Goal: Transaction & Acquisition: Purchase product/service

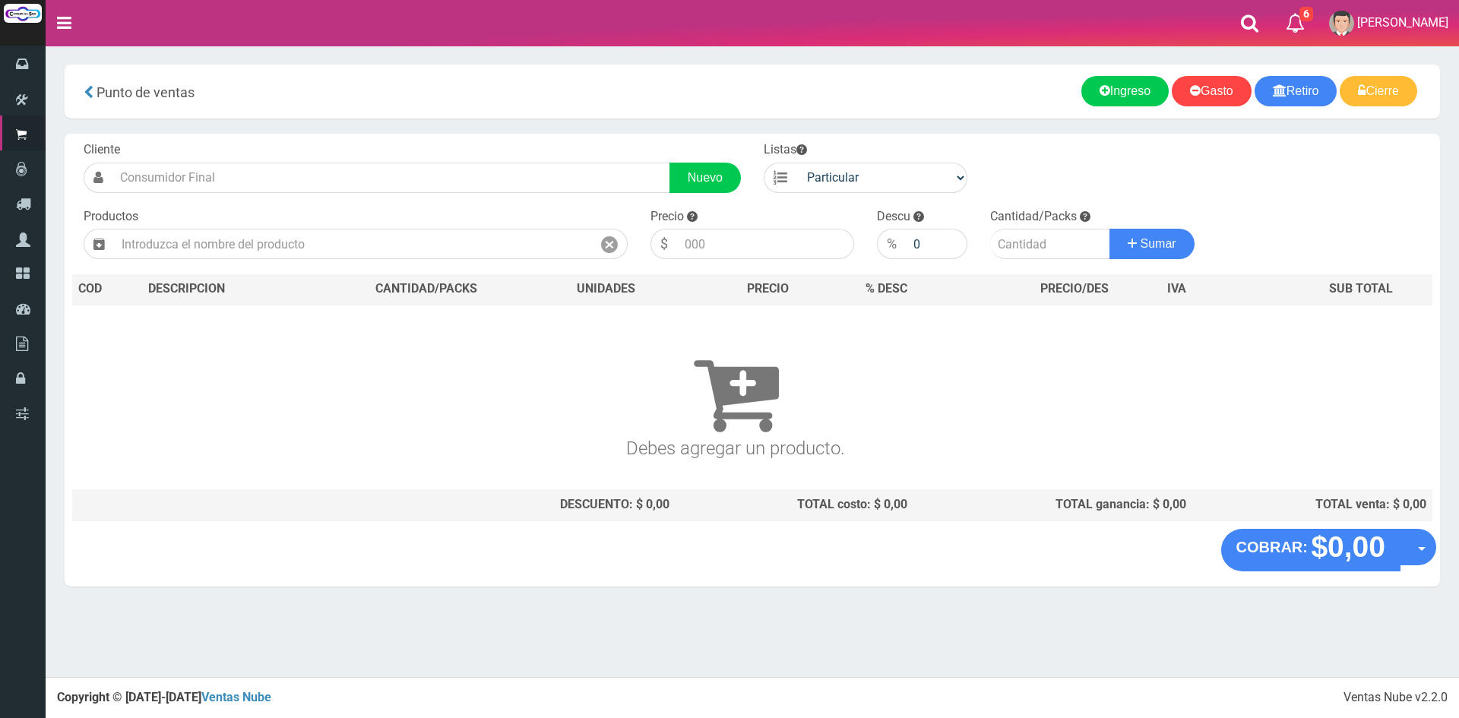
click at [267, 268] on div "Cliente Nuevo Listas Particular Gremio Mayoristas Productos 0" at bounding box center [752, 331] width 1375 height 395
click at [274, 247] on input "text" at bounding box center [353, 244] width 478 height 30
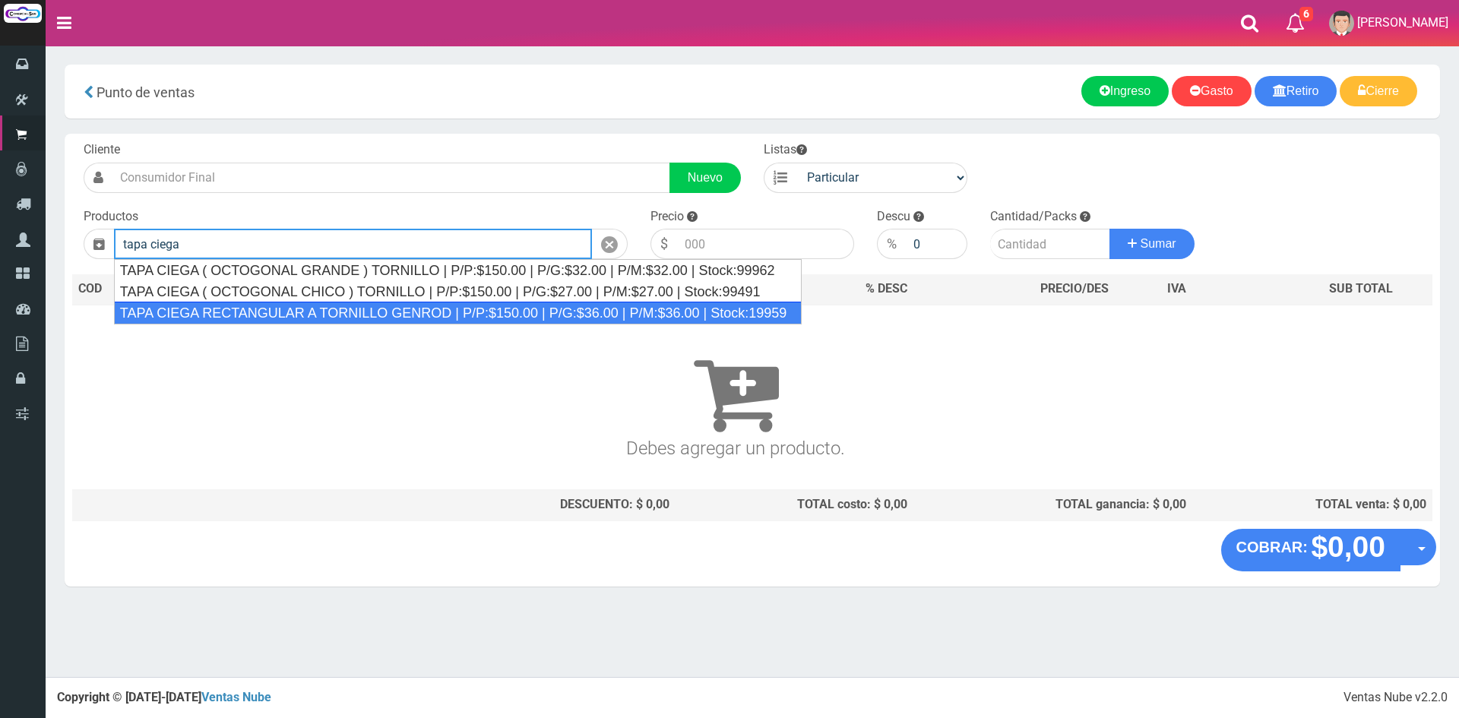
drag, startPoint x: 400, startPoint y: 314, endPoint x: 432, endPoint y: 299, distance: 35.0
click at [405, 313] on div "TAPA CIEGA RECTANGULAR A TORNILLO GENROD | P/P:$150.00 | P/G:$36.00 | P/M:$36.0…" at bounding box center [458, 313] width 688 height 23
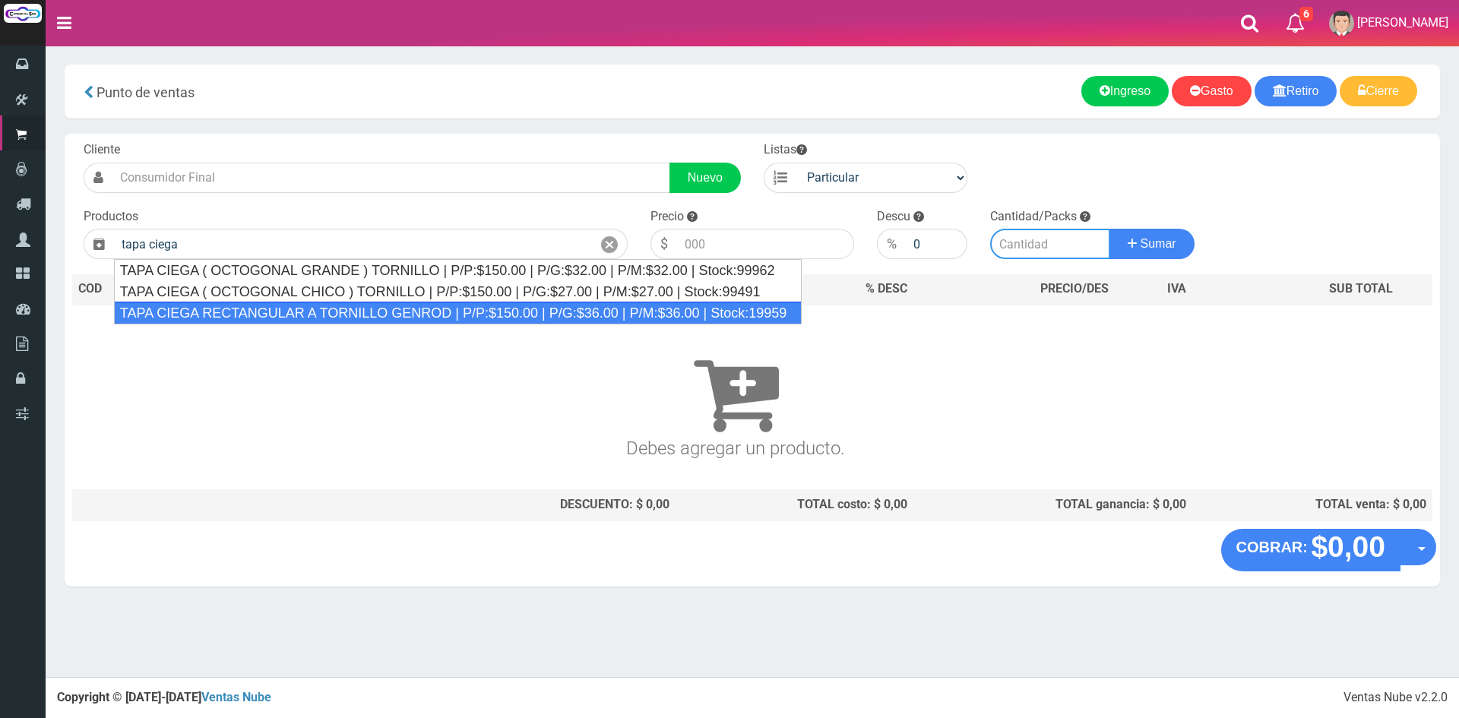
type input "TAPA CIEGA RECTANGULAR A TORNILLO GENROD | P/P:$150.00 | P/G:$36.00 | P/M:$36.0…"
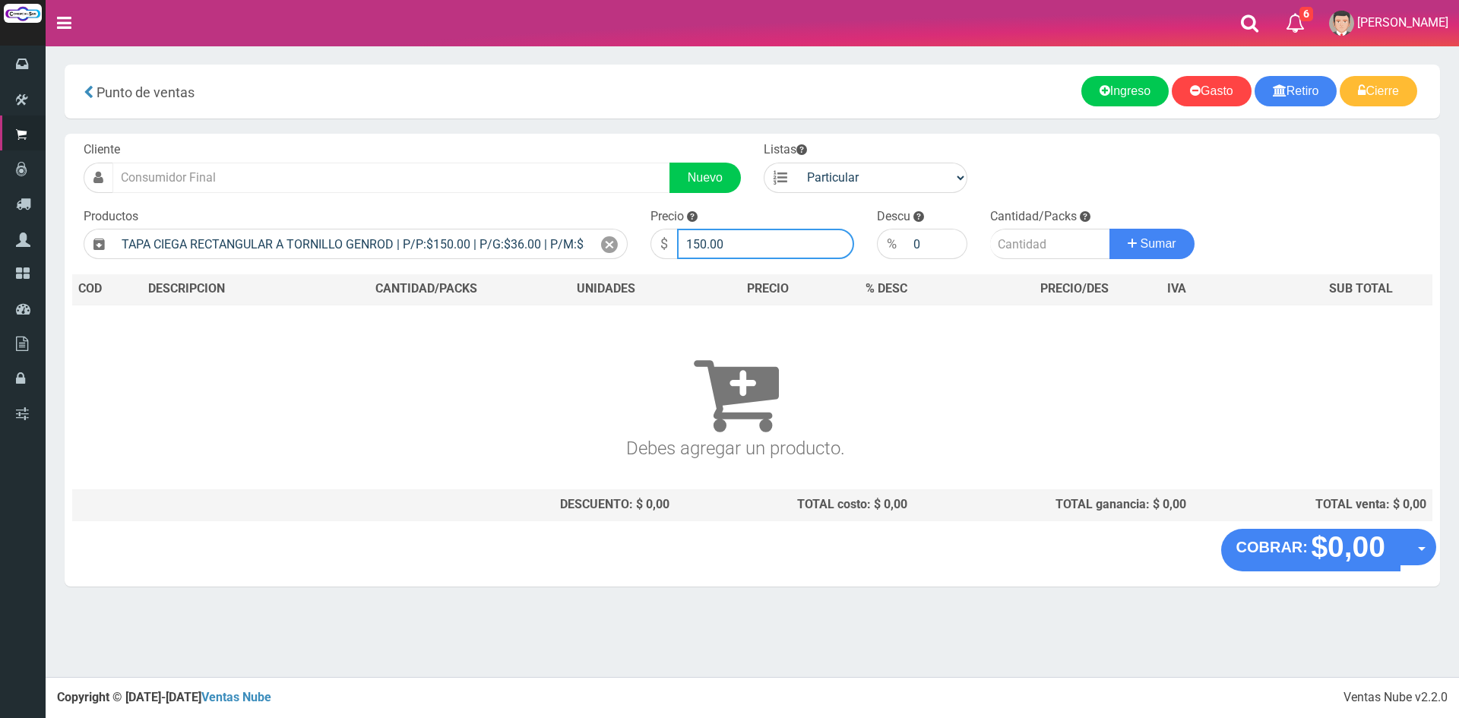
drag, startPoint x: 764, startPoint y: 241, endPoint x: 170, endPoint y: 170, distance: 598.2
click at [175, 141] on form "Cliente Nuevo Listas Particular Gremio Mayoristas" at bounding box center [752, 141] width 1360 height 0
type input "1000"
type input "2"
click at [1109, 229] on button "Sumar" at bounding box center [1151, 244] width 85 height 30
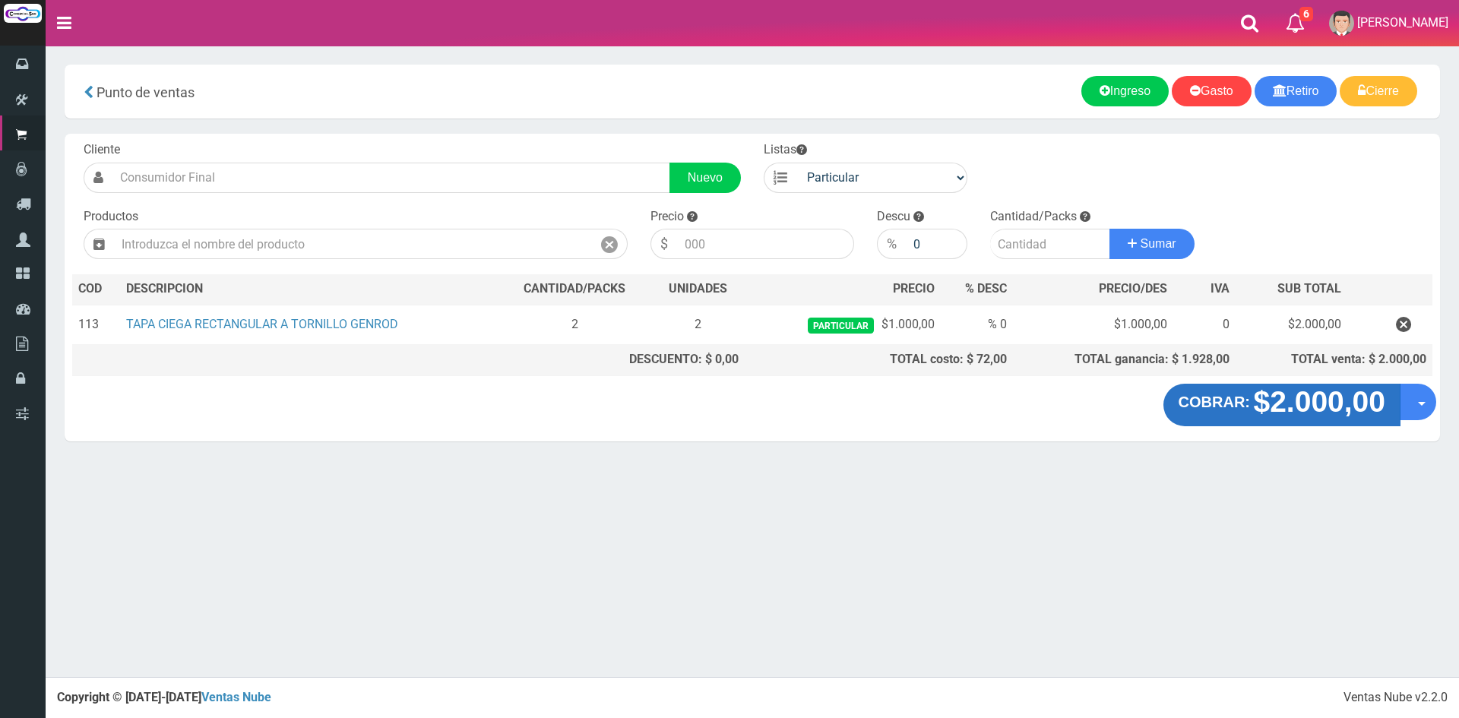
click at [1313, 390] on strong "$2.000,00" at bounding box center [1319, 401] width 132 height 33
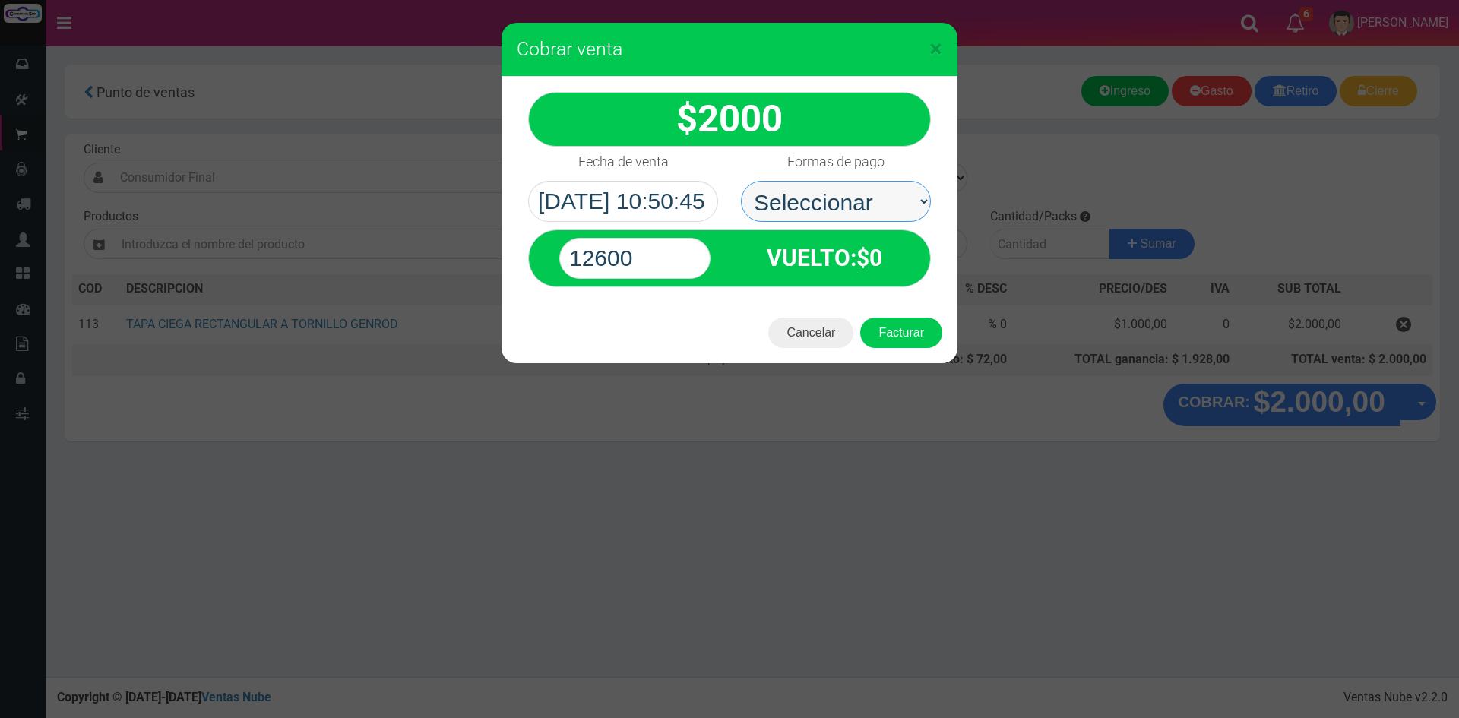
click at [820, 182] on select "Seleccionar Efectivo Tarjeta de Crédito Depósito Débito" at bounding box center [836, 201] width 190 height 41
select select "Efectivo"
click at [741, 181] on select "Seleccionar Efectivo Tarjeta de Crédito Depósito Débito" at bounding box center [836, 201] width 190 height 41
drag, startPoint x: 687, startPoint y: 242, endPoint x: 235, endPoint y: 219, distance: 451.8
click at [282, 224] on div "× Cobrar venta 2000" at bounding box center [729, 359] width 1459 height 718
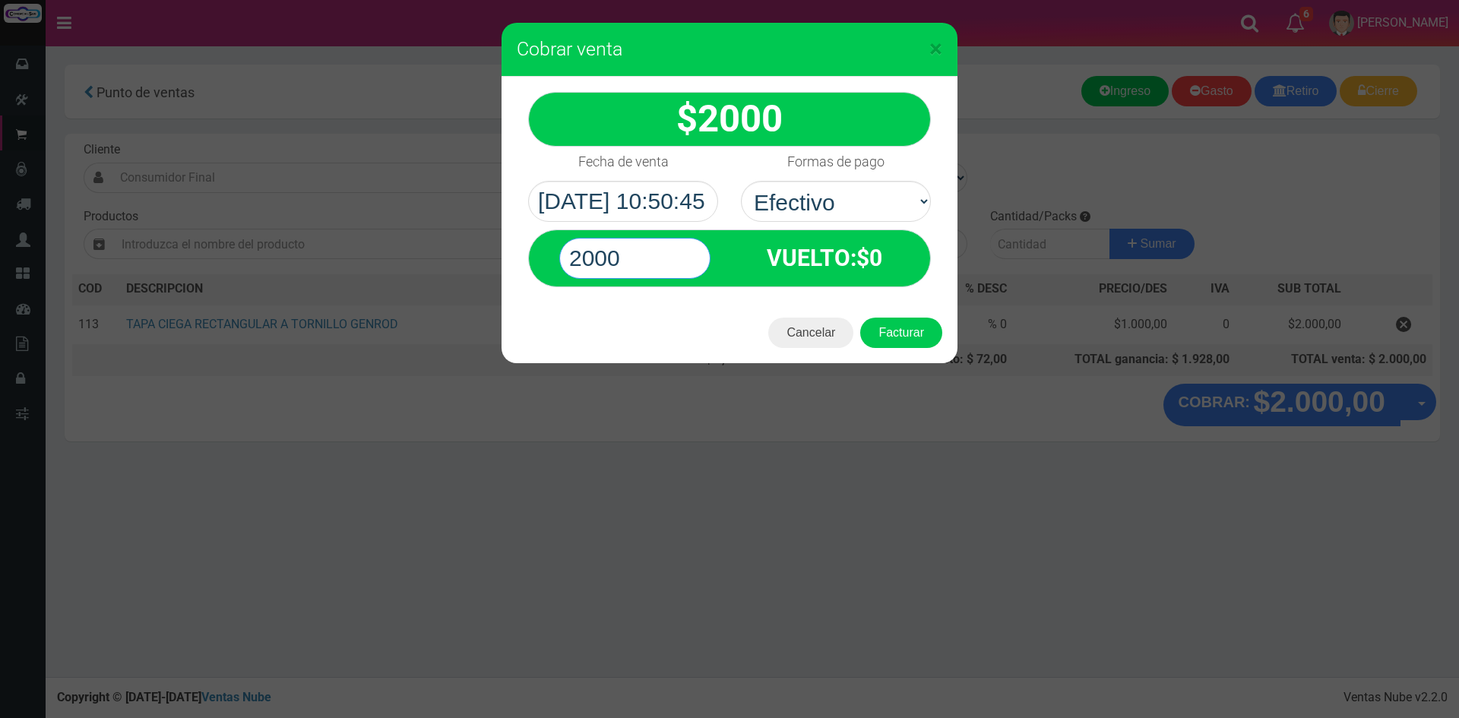
type input "2000"
click at [860, 318] on button "Facturar" at bounding box center [901, 333] width 82 height 30
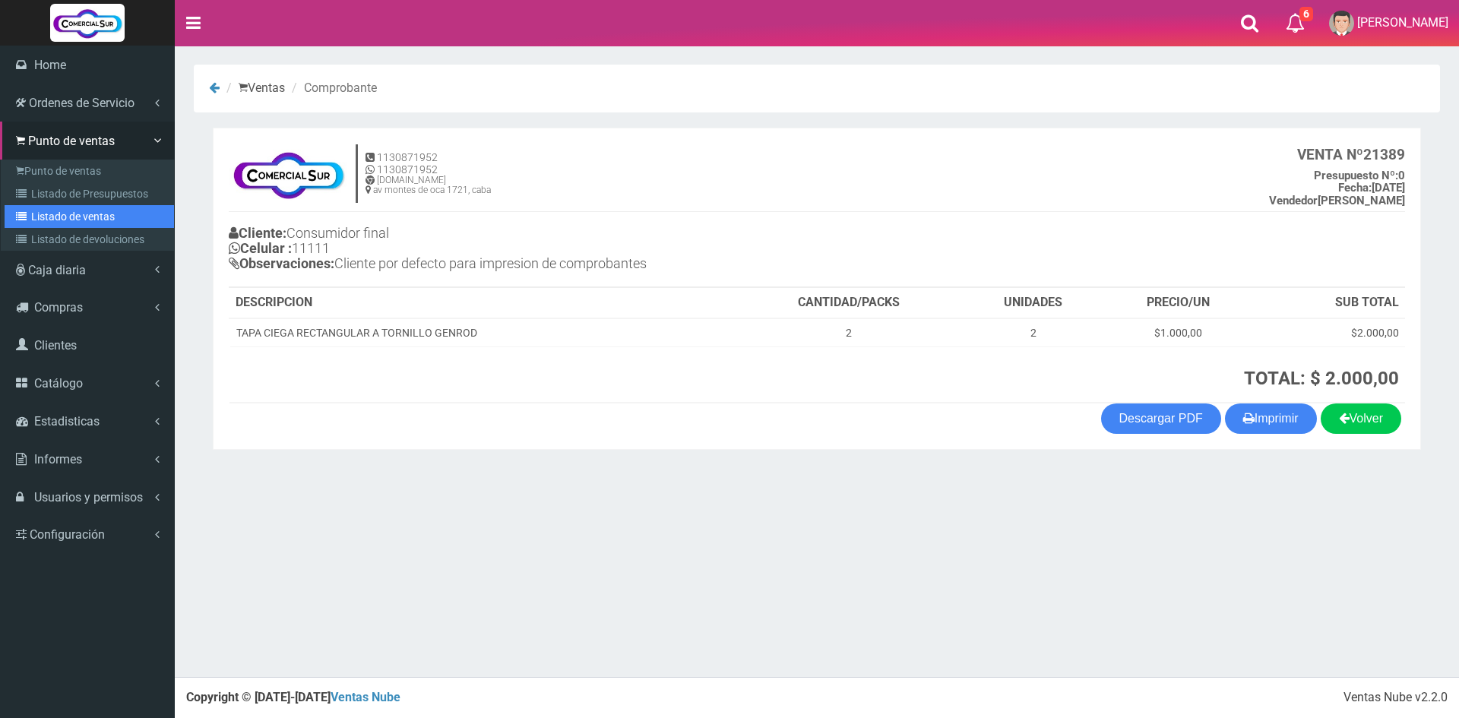
click at [96, 218] on link "Listado de ventas" at bounding box center [89, 216] width 169 height 23
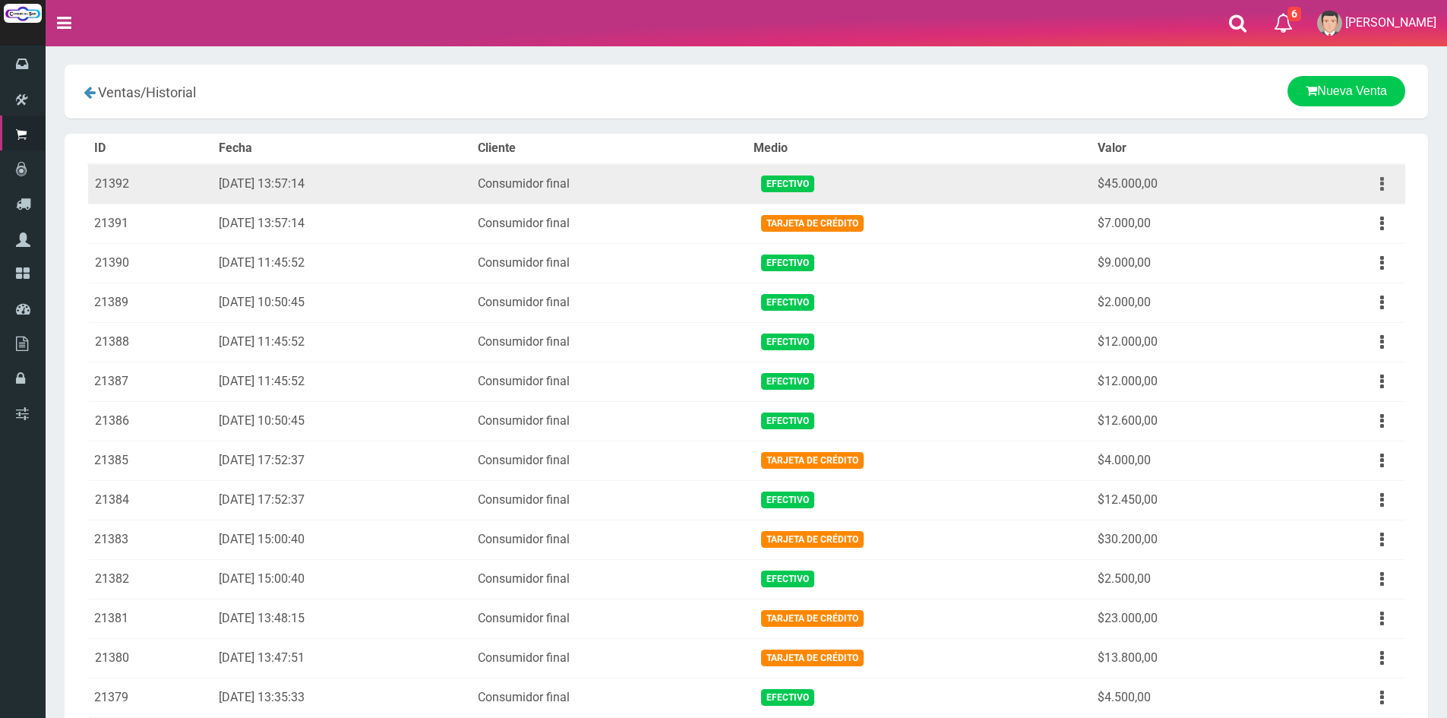
click at [1382, 182] on icon "button" at bounding box center [1382, 184] width 4 height 27
click at [1327, 214] on link "Ver" at bounding box center [1338, 220] width 120 height 33
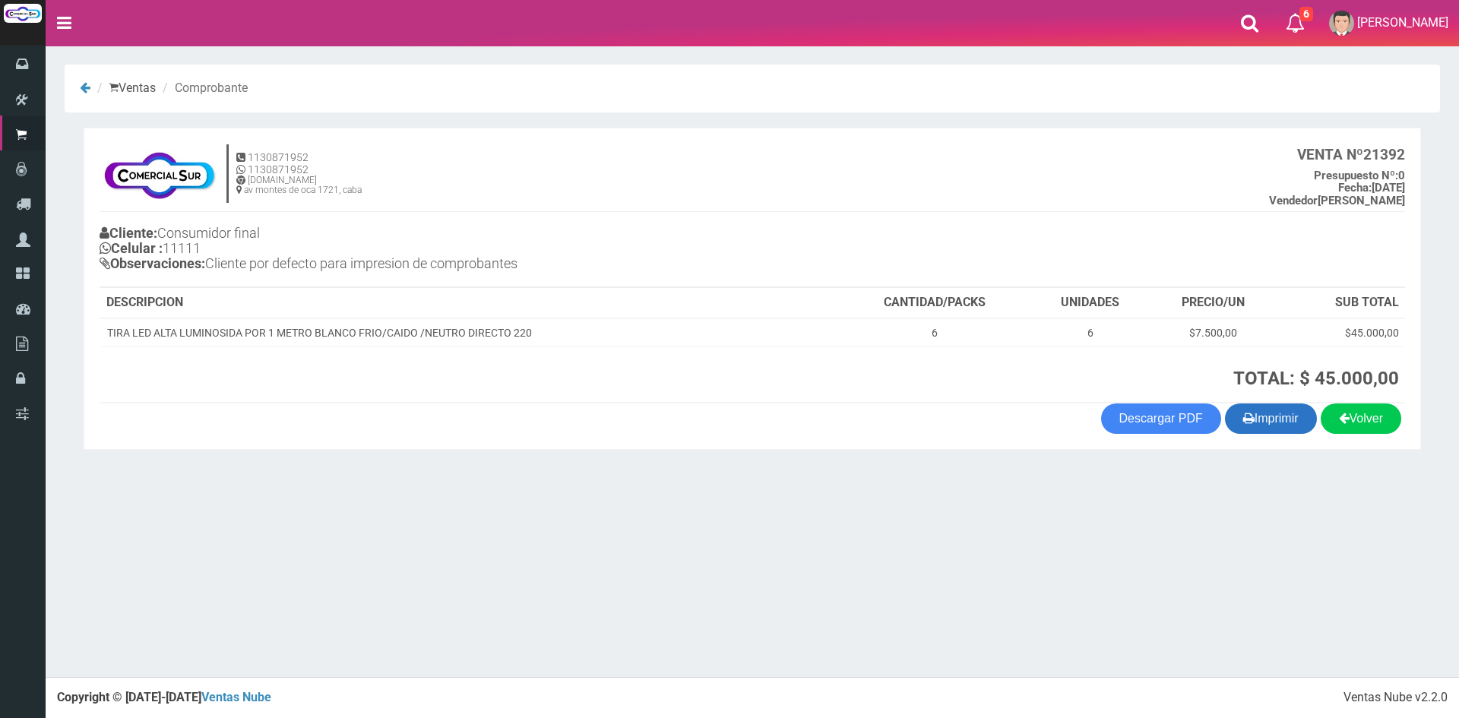
click at [1279, 421] on button "Imprimir" at bounding box center [1271, 418] width 92 height 30
click at [608, 388] on th at bounding box center [565, 374] width 930 height 56
click at [712, 48] on section "× Titulo del Msj texto Mas Texto Cancelar Aceptar Ventas Comprobante 0" at bounding box center [752, 261] width 1413 height 431
